Goal: Check status: Check status

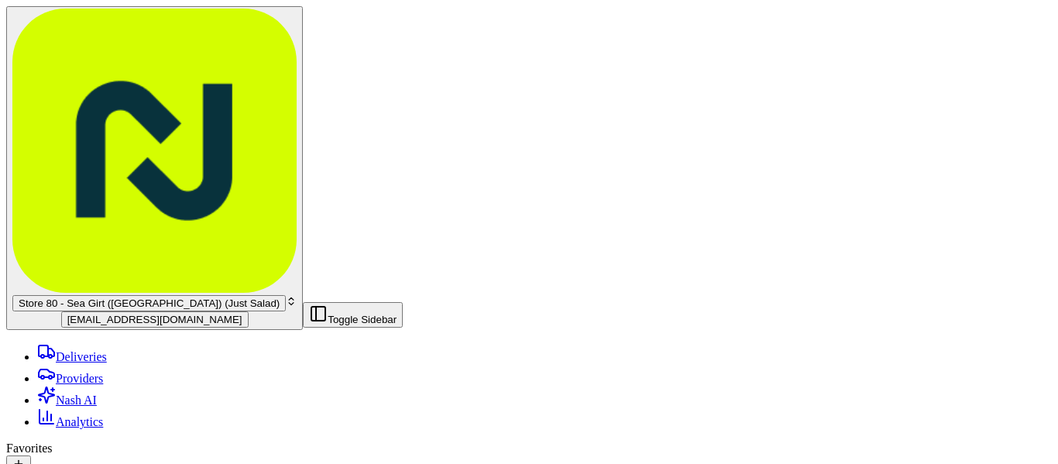
click at [90, 297] on span "Store 80 - Sea Girt (NJ) (Just Salad)" at bounding box center [149, 303] width 261 height 12
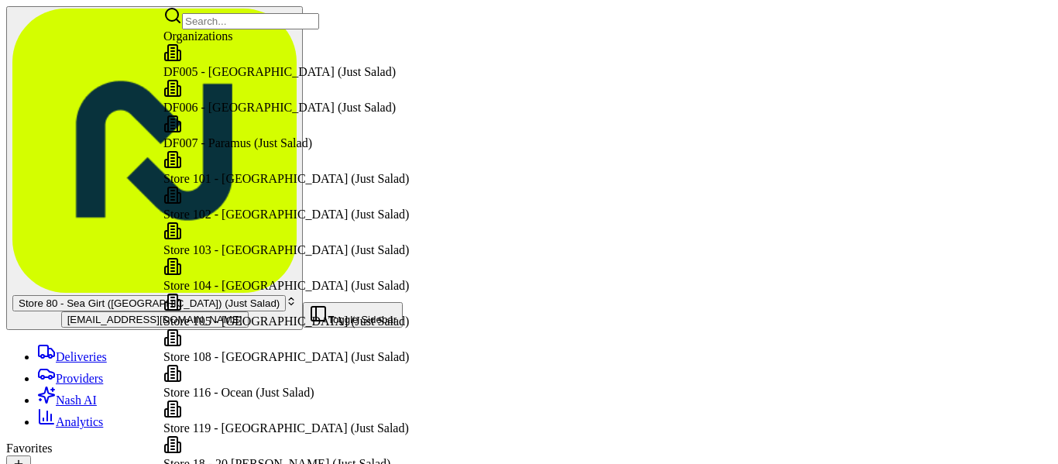
scroll to position [905, 0]
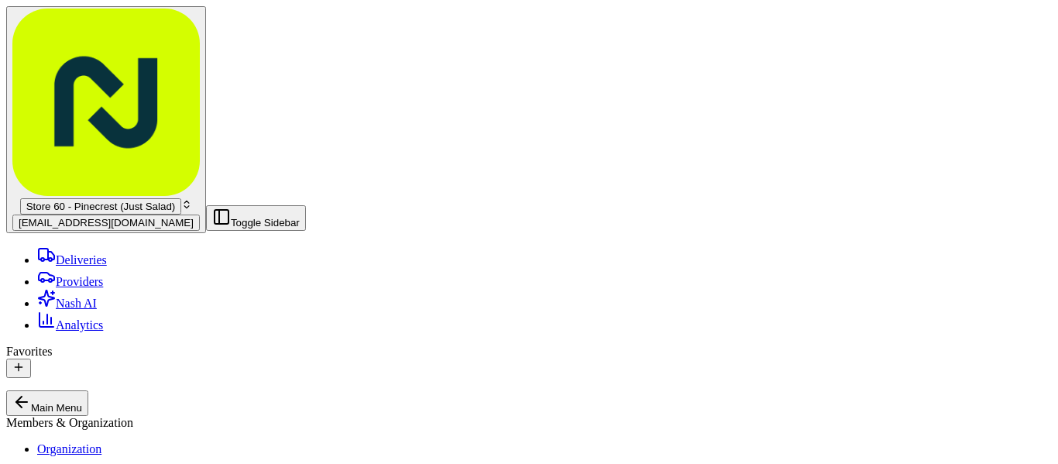
click at [90, 253] on link "Deliveries" at bounding box center [72, 259] width 70 height 13
